Goal: Transaction & Acquisition: Subscribe to service/newsletter

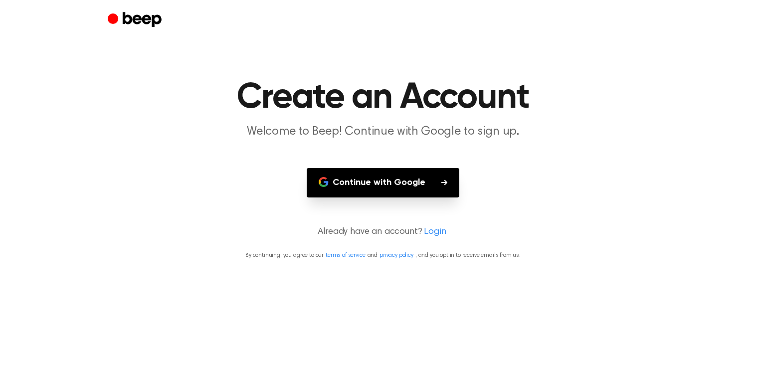
click at [434, 187] on button "Continue with Google" at bounding box center [383, 182] width 153 height 29
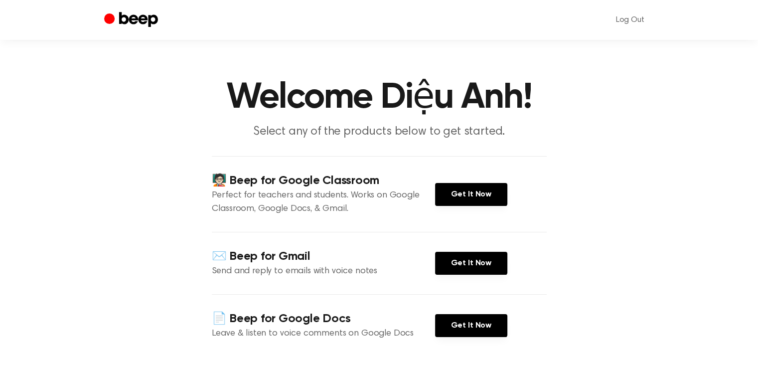
scroll to position [69, 0]
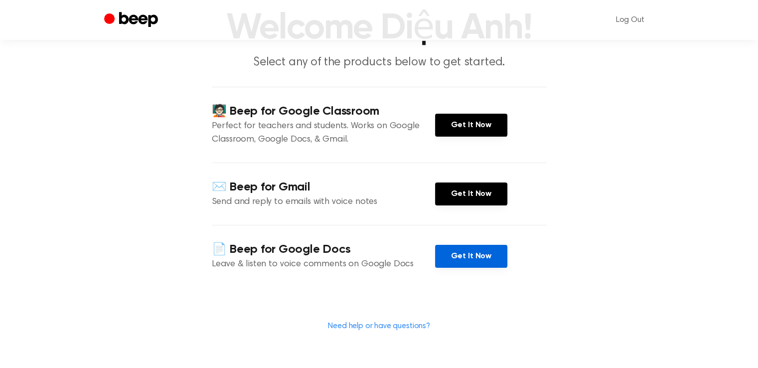
click at [454, 259] on link "Get It Now" at bounding box center [471, 256] width 72 height 23
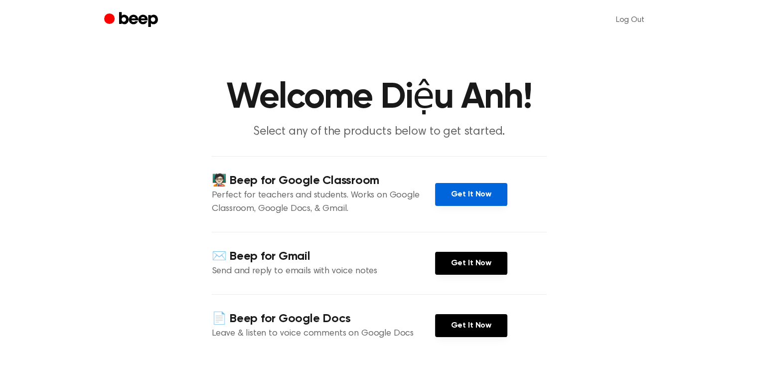
click at [478, 190] on link "Get It Now" at bounding box center [471, 194] width 72 height 23
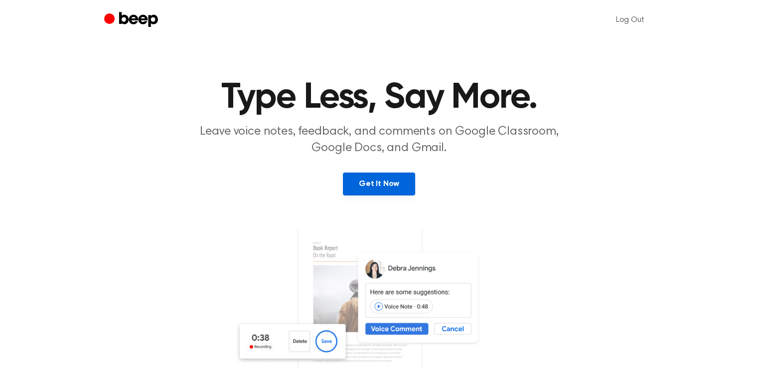
click at [367, 175] on link "Get It Now" at bounding box center [379, 183] width 72 height 23
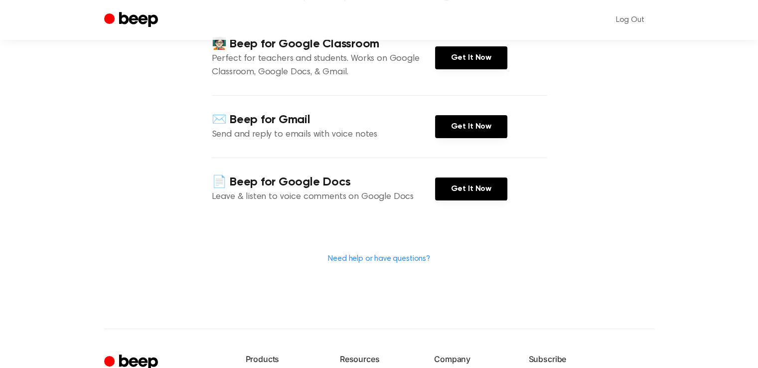
scroll to position [280, 0]
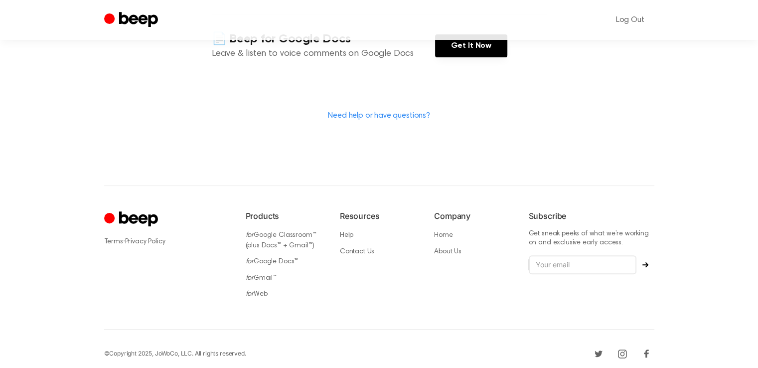
click at [117, 18] on icon "Beep" at bounding box center [132, 19] width 56 height 19
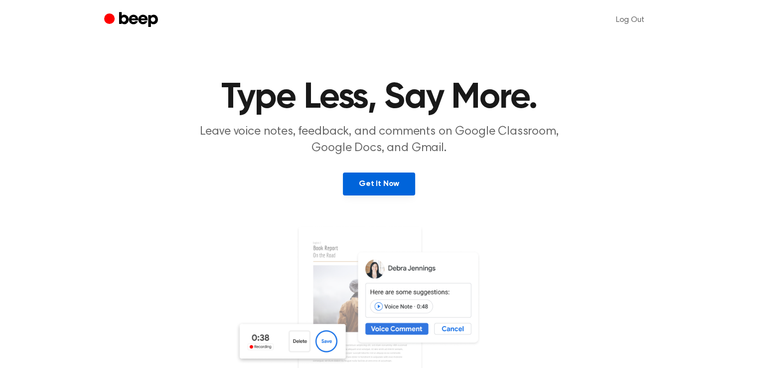
click at [362, 184] on link "Get It Now" at bounding box center [379, 183] width 72 height 23
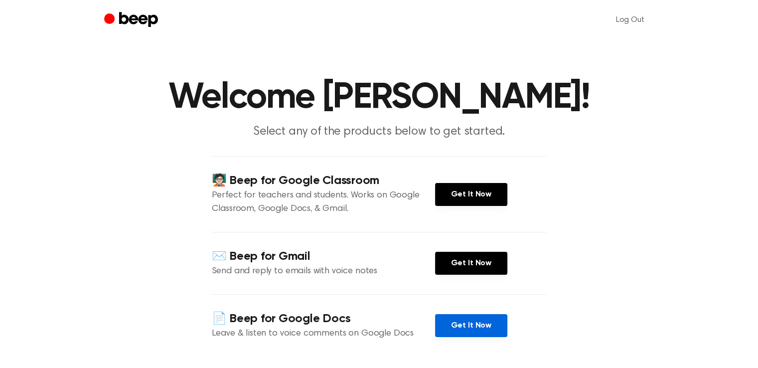
click at [454, 331] on link "Get It Now" at bounding box center [471, 325] width 72 height 23
